Goal: Task Accomplishment & Management: Use online tool/utility

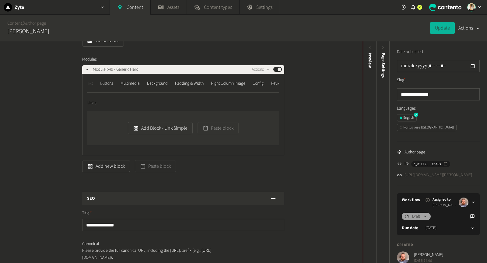
scroll to position [0, 79]
click at [271, 83] on div "Reviews" at bounding box center [272, 84] width 14 height 10
click at [246, 84] on nav "BreadCrumbs Pretitle Title Text Buttons Multimedia Background Padding & Width R…" at bounding box center [183, 86] width 192 height 14
click at [222, 85] on div "Right Column Image" at bounding box center [222, 84] width 34 height 10
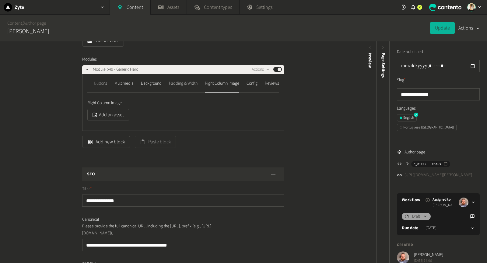
click at [182, 83] on div "Padding & Width" at bounding box center [183, 84] width 29 height 10
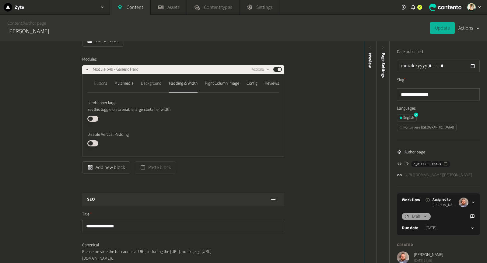
click at [149, 83] on div "Background" at bounding box center [151, 84] width 21 height 10
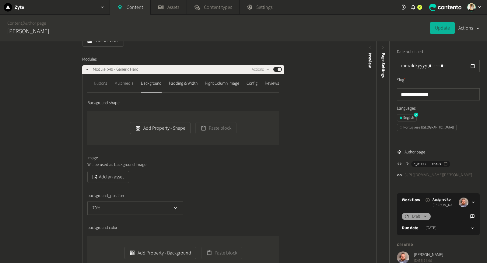
click at [125, 84] on div "Multimedia" at bounding box center [123, 84] width 19 height 10
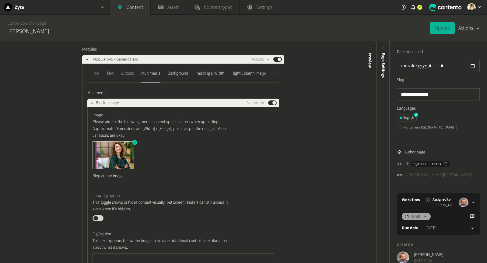
scroll to position [100, 0]
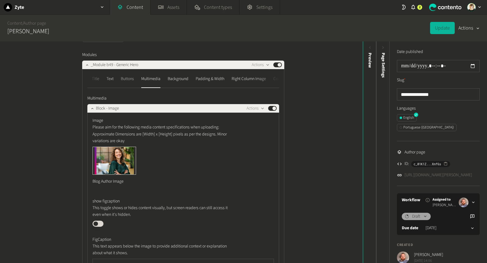
click at [126, 76] on div "Buttons" at bounding box center [127, 79] width 13 height 10
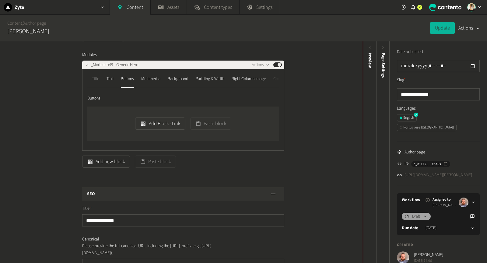
click at [109, 81] on div at bounding box center [99, 81] width 24 height 14
click at [112, 79] on div "Text" at bounding box center [110, 79] width 7 height 10
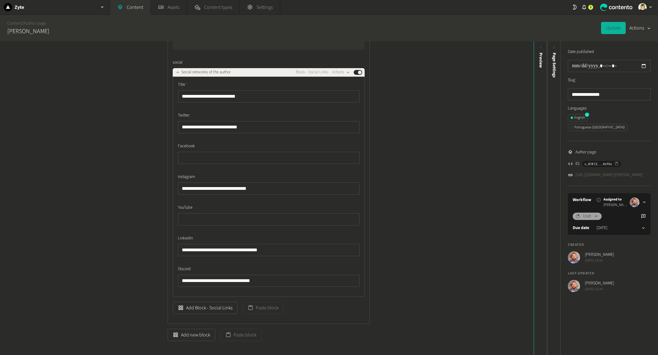
scroll to position [300, 0]
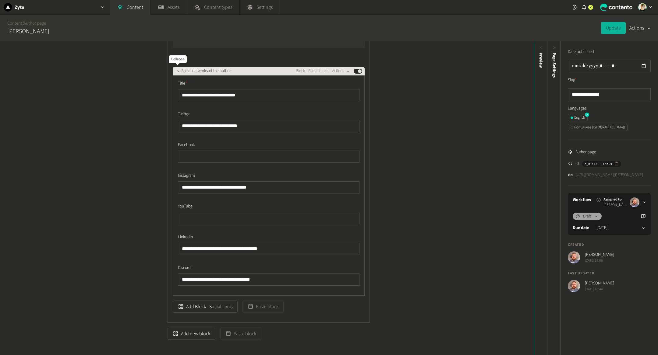
click at [175, 69] on icon "button" at bounding box center [177, 71] width 4 height 4
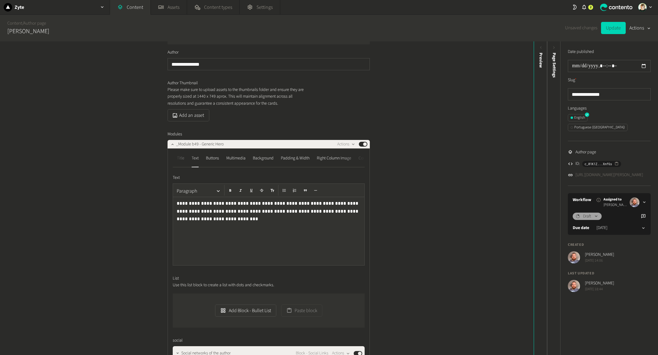
scroll to position [0, 0]
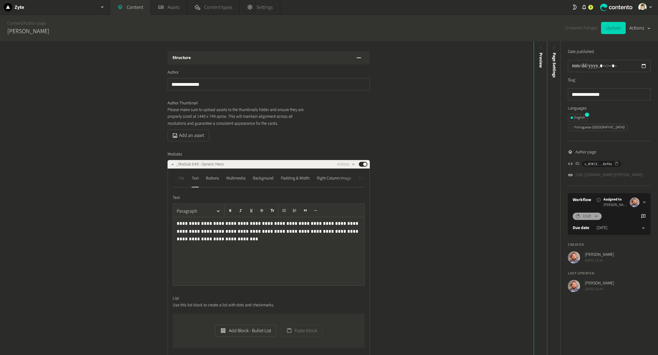
click at [431, 179] on div "**********" at bounding box center [266, 198] width 533 height 314
